Goal: Task Accomplishment & Management: Use online tool/utility

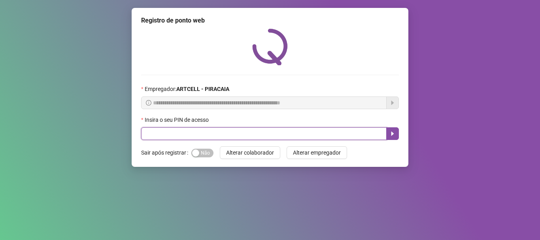
click at [177, 137] on input "text" at bounding box center [264, 133] width 246 height 13
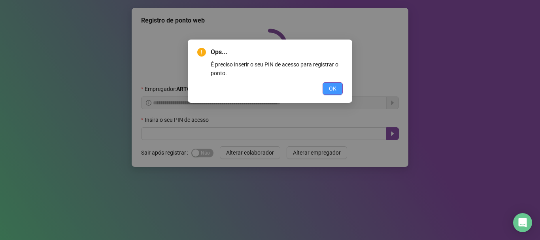
click at [326, 90] on button "OK" at bounding box center [333, 88] width 20 height 13
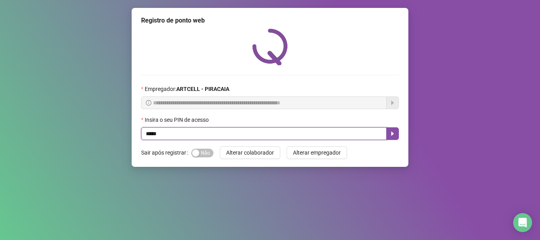
type input "*****"
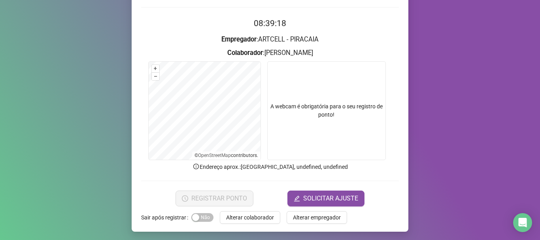
scroll to position [69, 0]
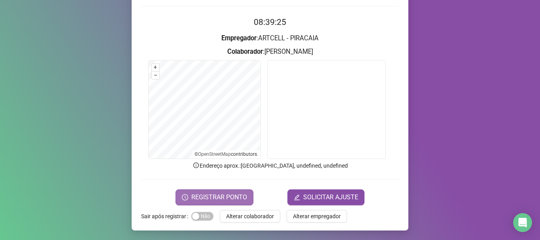
click at [209, 196] on span "REGISTRAR PONTO" at bounding box center [219, 197] width 56 height 9
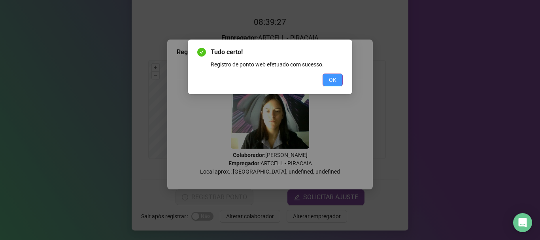
click at [339, 81] on button "OK" at bounding box center [333, 80] width 20 height 13
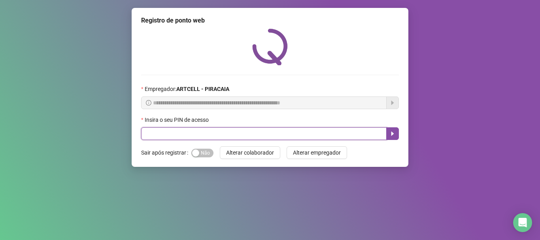
click at [202, 134] on input "text" at bounding box center [264, 133] width 246 height 13
type input "*****"
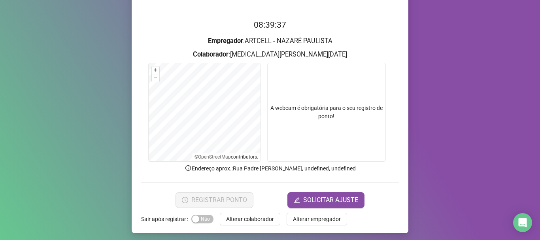
scroll to position [69, 0]
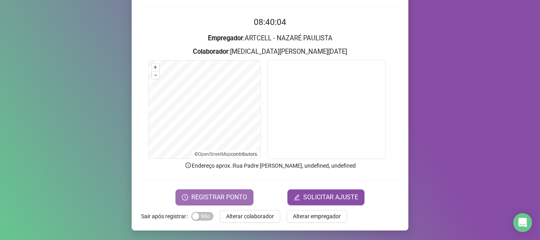
click at [229, 198] on span "REGISTRAR PONTO" at bounding box center [219, 197] width 56 height 9
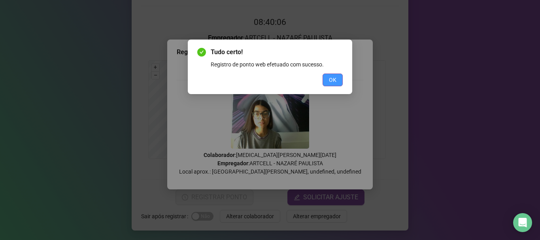
click at [330, 75] on button "OK" at bounding box center [333, 80] width 20 height 13
